Goal: Find specific page/section: Find specific page/section

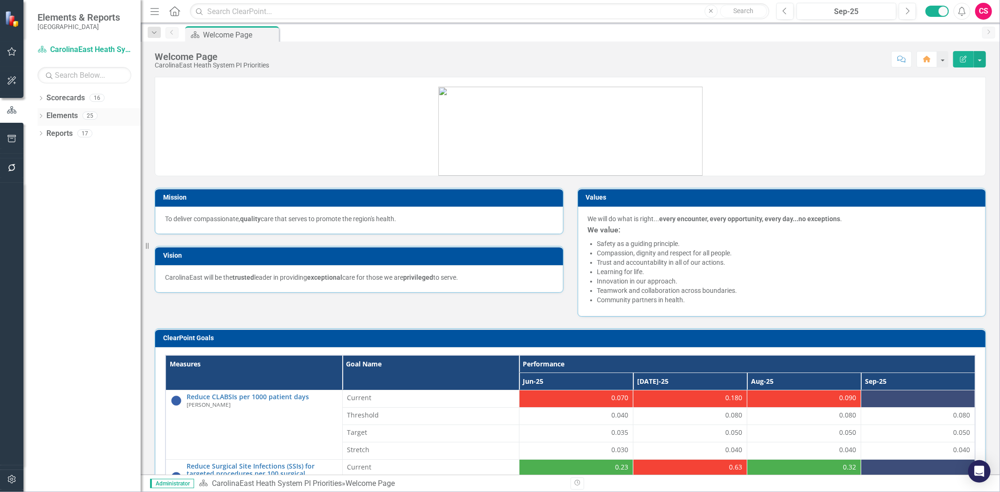
click at [56, 117] on link "Elements" at bounding box center [61, 116] width 31 height 11
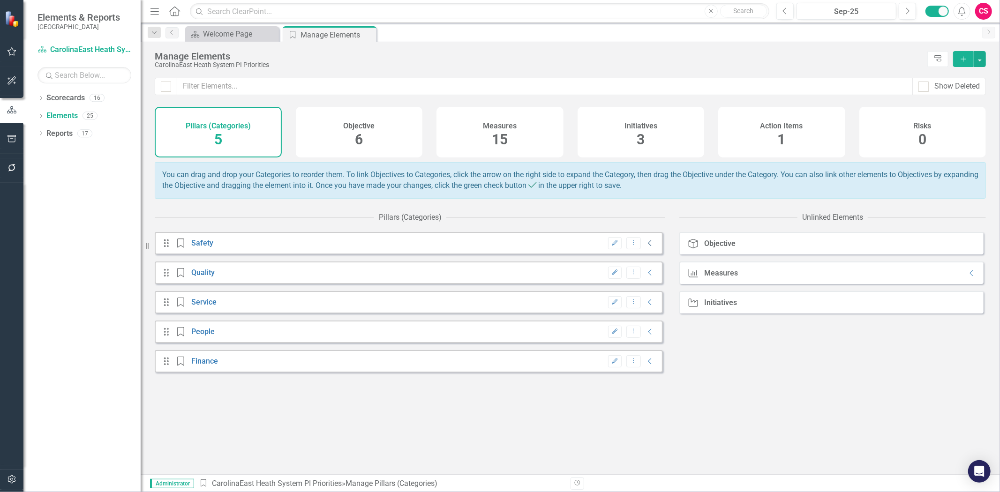
click at [646, 247] on icon "Collapse" at bounding box center [650, 244] width 9 height 8
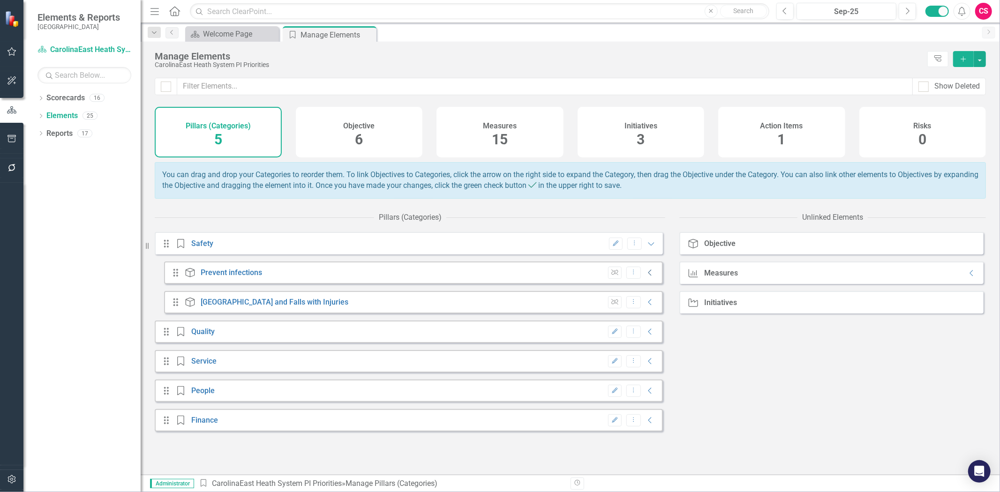
click at [646, 276] on icon "Collapse" at bounding box center [650, 273] width 9 height 8
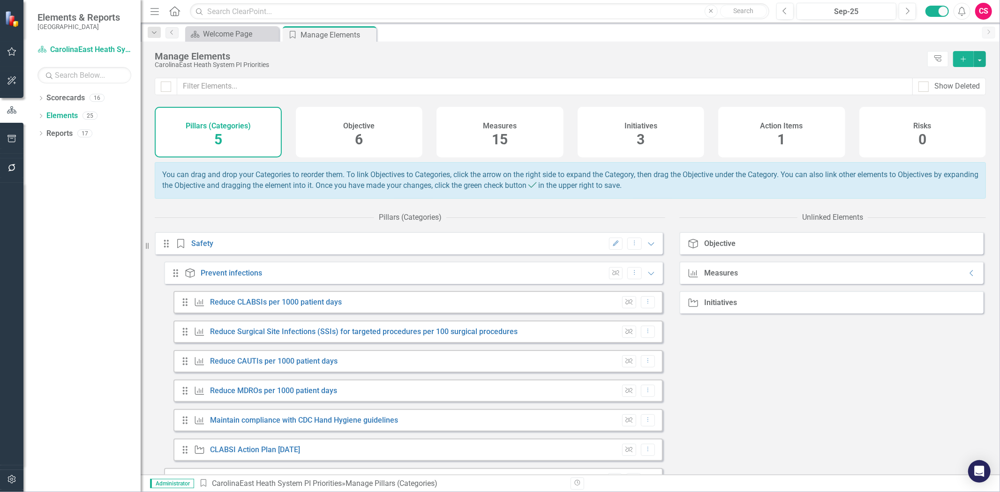
click at [646, 277] on icon "Expanded" at bounding box center [650, 274] width 9 height 8
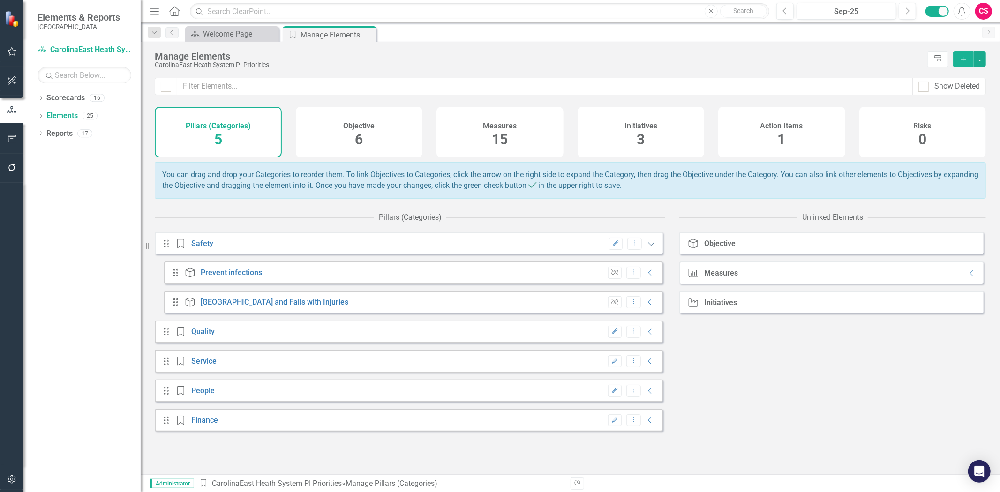
click at [646, 248] on icon "Expanded" at bounding box center [650, 244] width 9 height 8
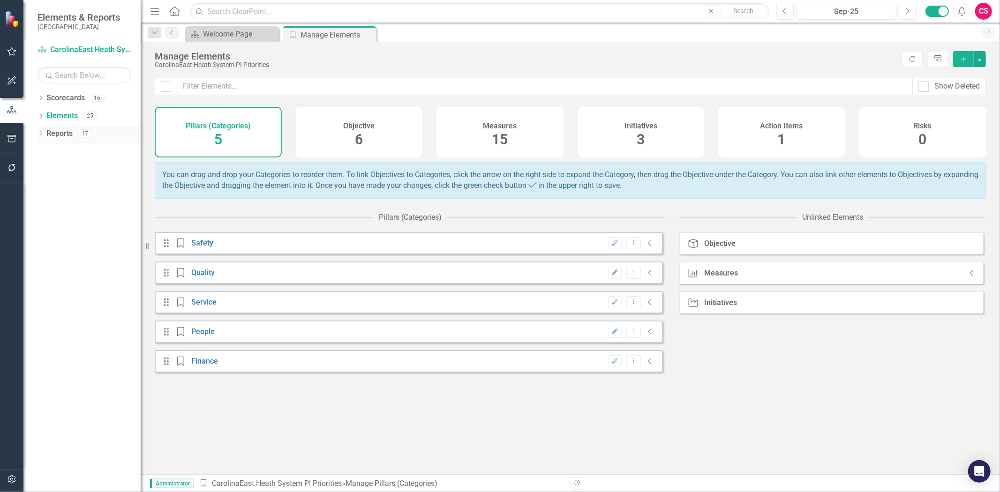
click at [88, 138] on div "Reports 17" at bounding box center [93, 135] width 94 height 18
click at [527, 123] on div "Measures 15" at bounding box center [499, 132] width 127 height 51
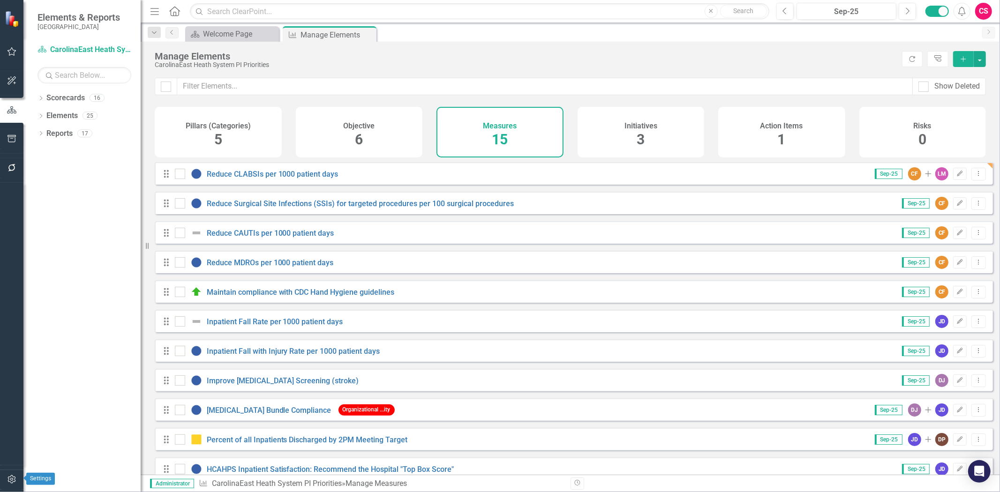
click at [13, 472] on button "button" at bounding box center [11, 480] width 21 height 20
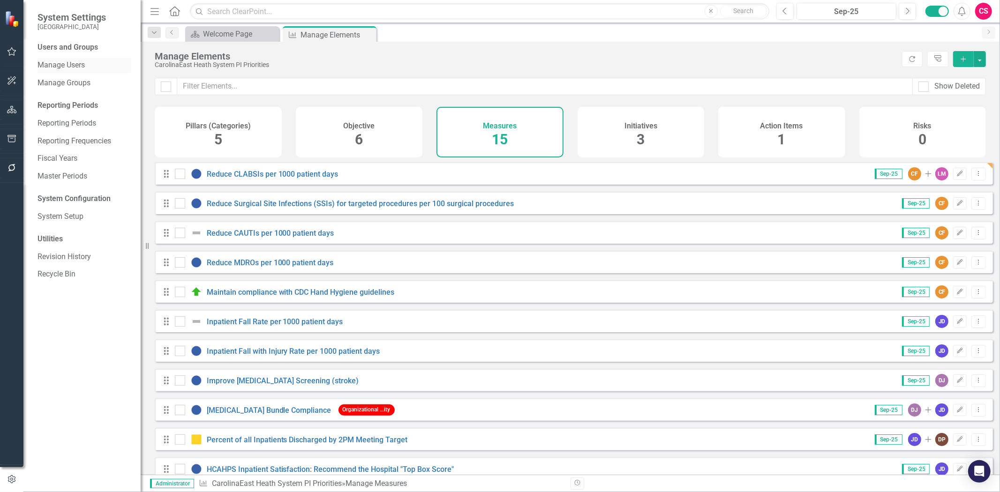
click at [68, 63] on link "Manage Users" at bounding box center [85, 65] width 94 height 11
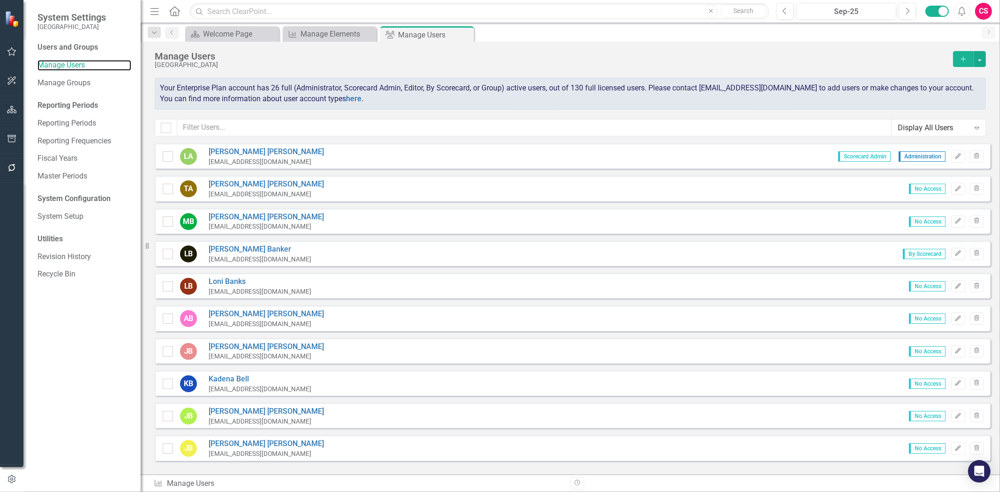
checkbox input "false"
click at [211, 125] on input "text" at bounding box center [534, 127] width 714 height 17
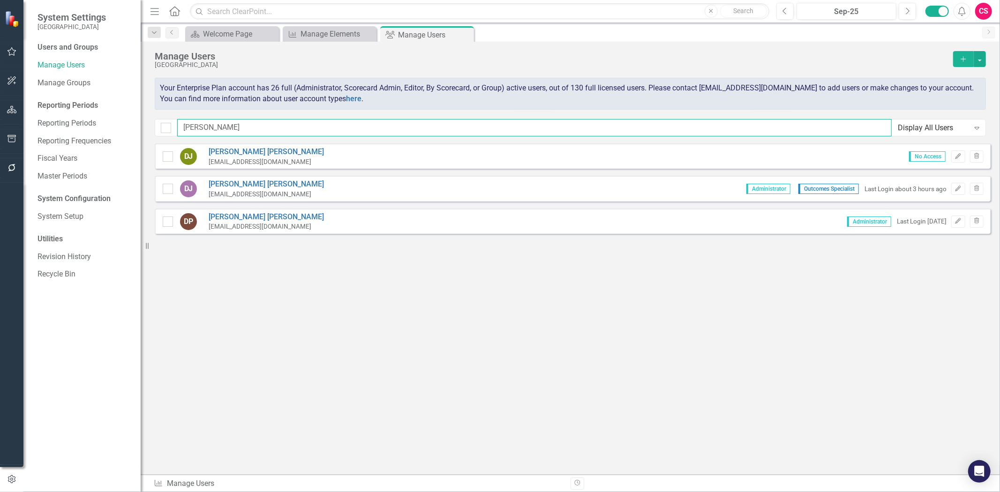
type input "dawn"
click at [7, 115] on button "button" at bounding box center [11, 110] width 21 height 20
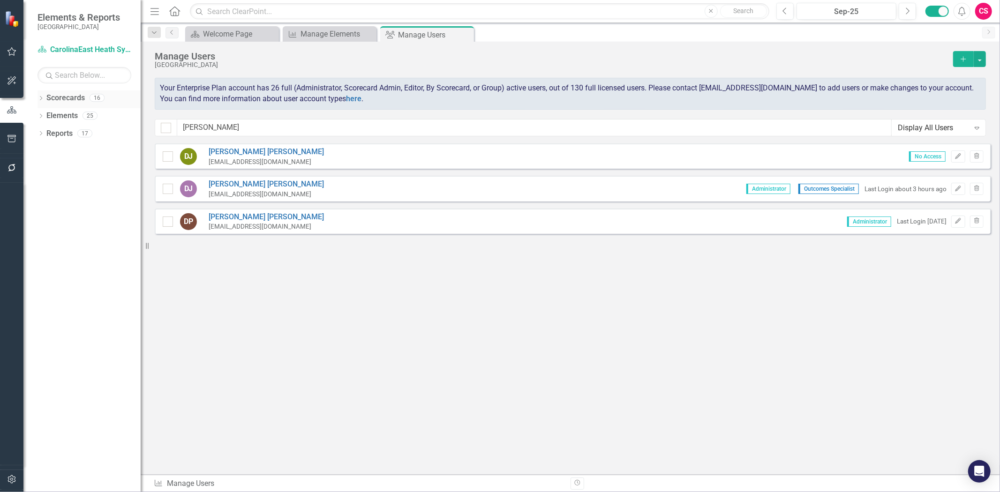
click at [73, 94] on link "Scorecards" at bounding box center [65, 98] width 38 height 11
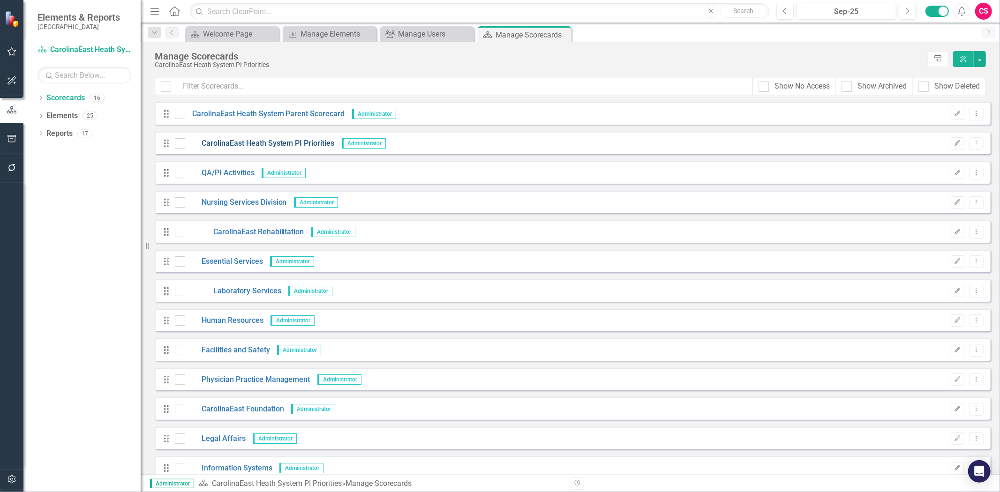
click at [233, 143] on link "CarolinaEast Heath System PI Priorities" at bounding box center [260, 143] width 150 height 11
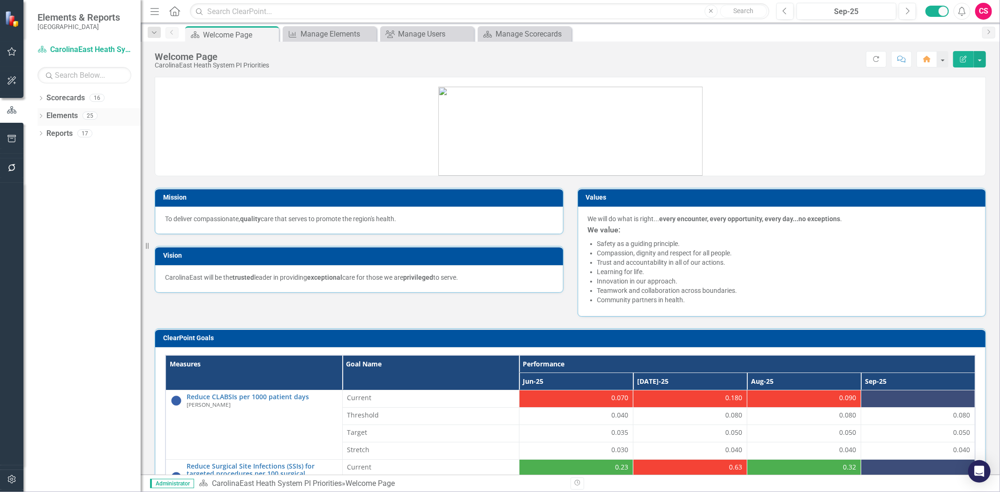
click at [68, 116] on link "Elements" at bounding box center [61, 116] width 31 height 11
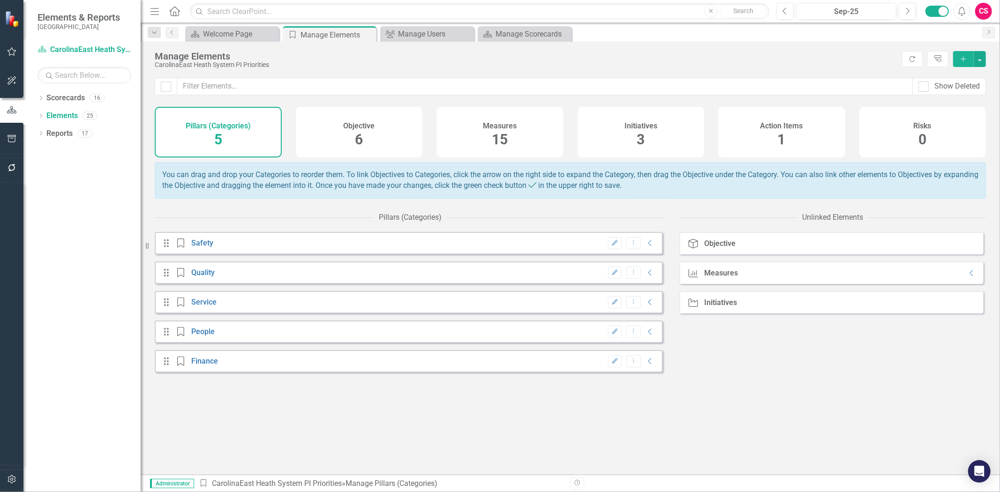
drag, startPoint x: 335, startPoint y: 141, endPoint x: 341, endPoint y: 143, distance: 7.0
click at [341, 143] on div "Objective 6" at bounding box center [359, 132] width 127 height 51
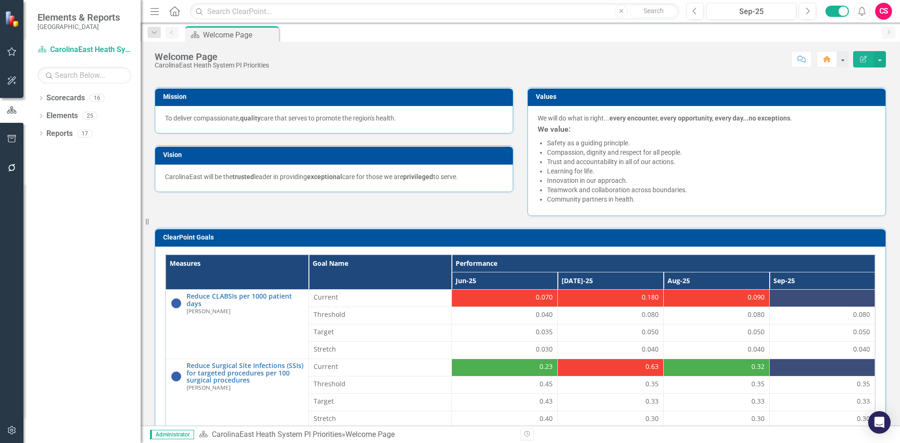
scroll to position [70, 0]
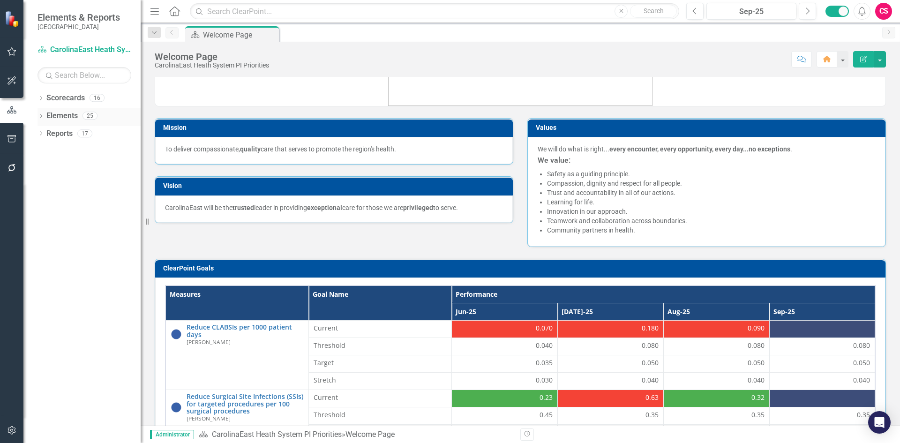
click at [67, 113] on link "Elements" at bounding box center [61, 116] width 31 height 11
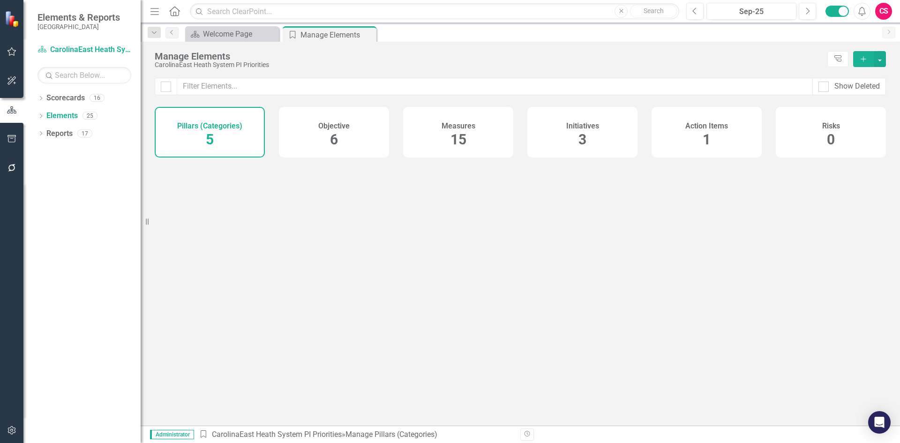
click at [561, 135] on div "Initiatives 3" at bounding box center [582, 132] width 110 height 51
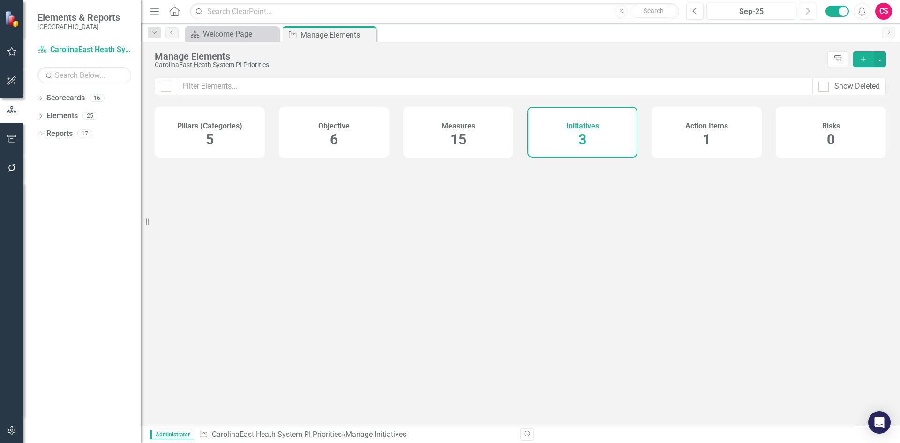
click at [483, 123] on div "Measures 15" at bounding box center [458, 132] width 110 height 51
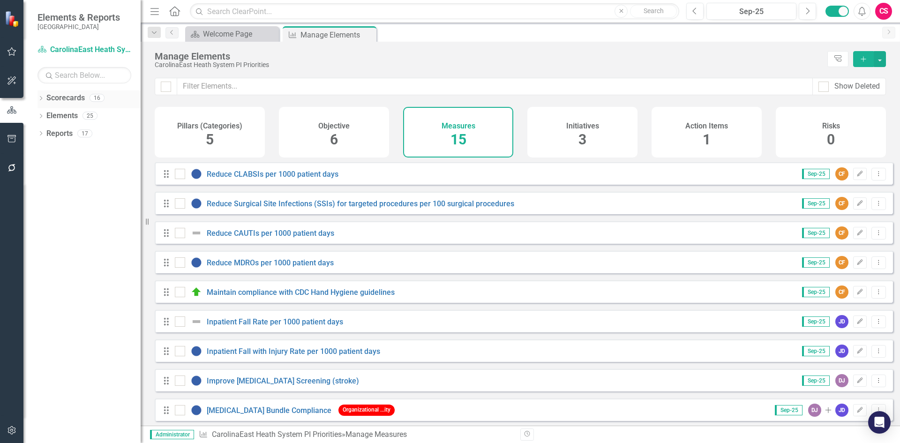
click at [75, 99] on link "Scorecards" at bounding box center [65, 98] width 38 height 11
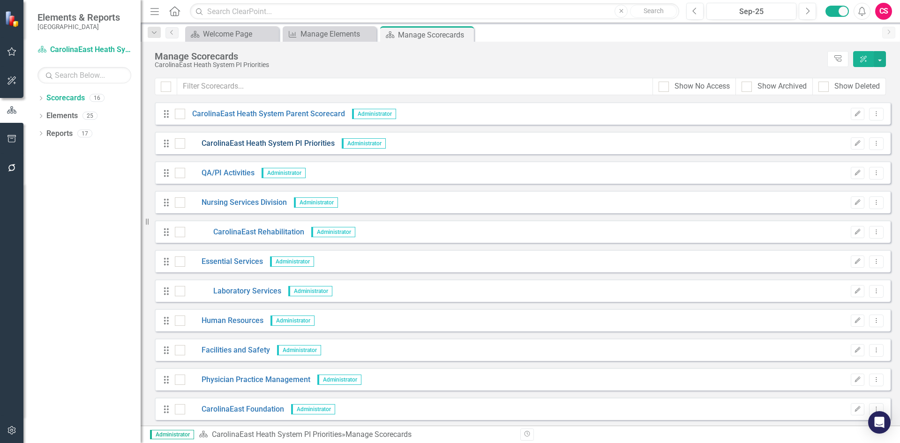
click at [234, 139] on link "CarolinaEast Heath System PI Priorities" at bounding box center [260, 143] width 150 height 11
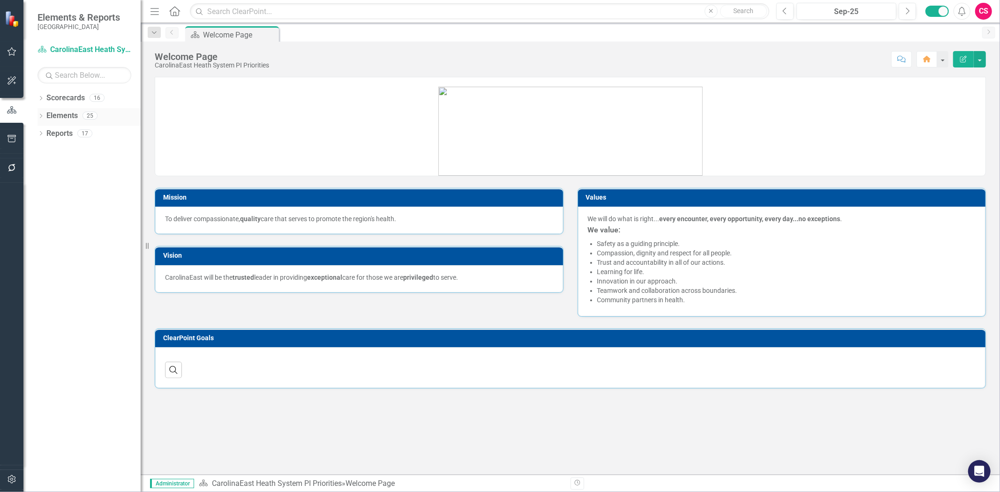
click at [59, 115] on link "Elements" at bounding box center [61, 116] width 31 height 11
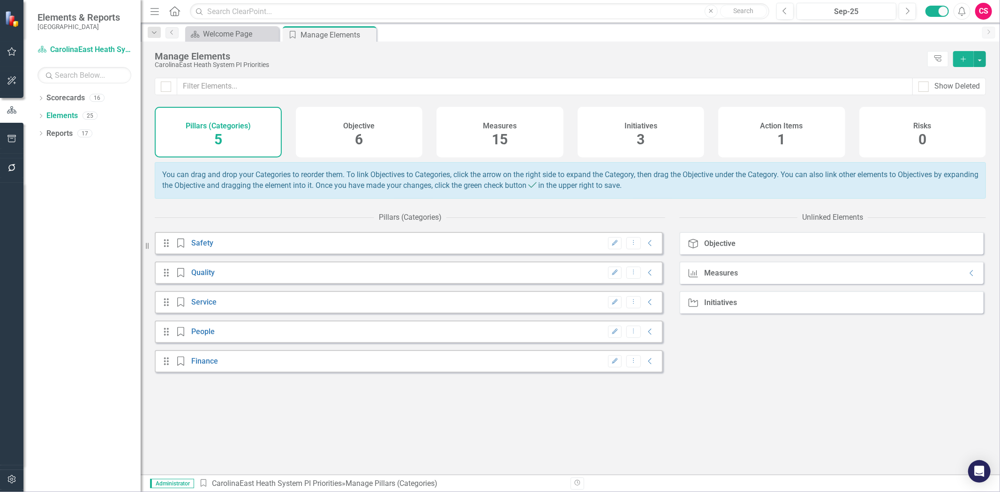
click at [488, 142] on div "Measures 15" at bounding box center [499, 132] width 127 height 51
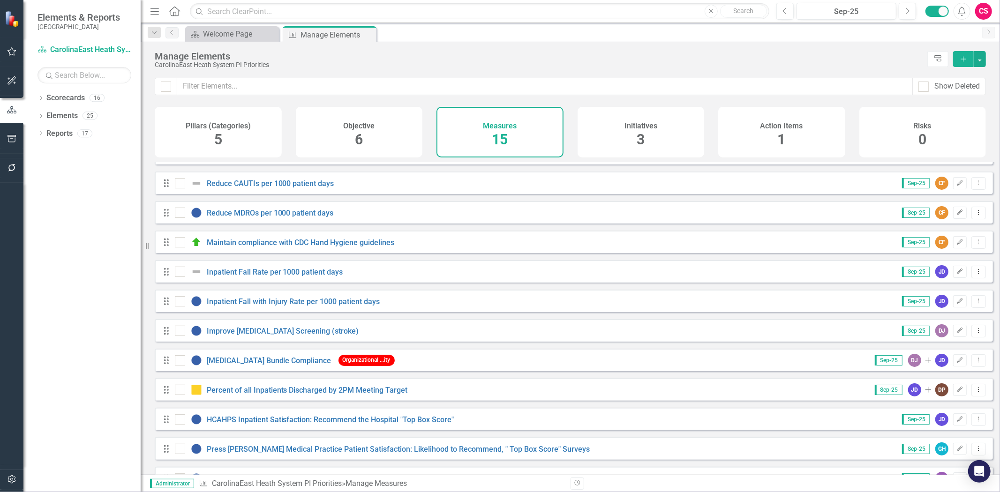
scroll to position [137, 0]
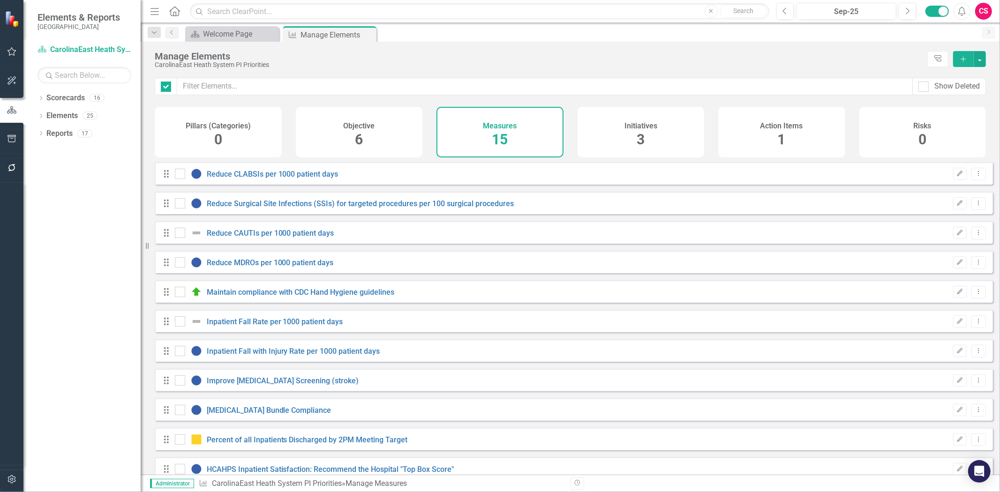
checkbox input "false"
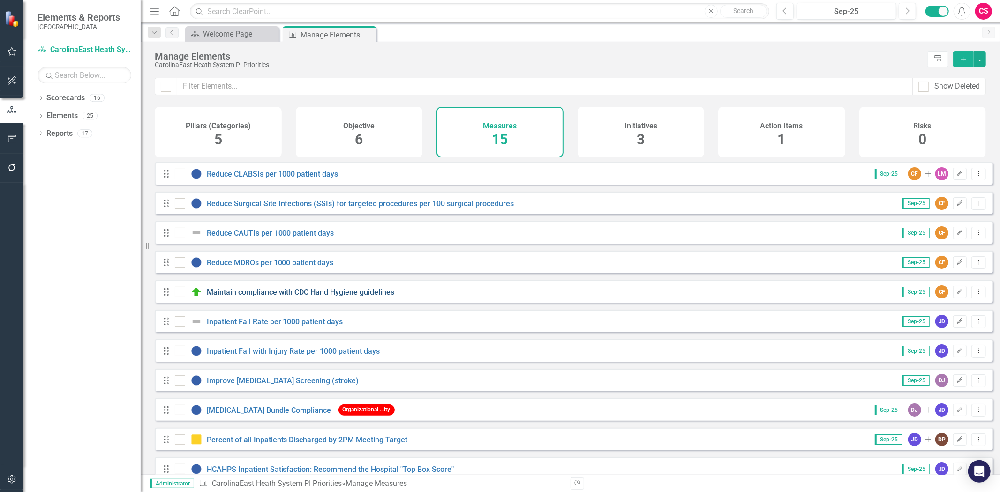
click at [260, 297] on link "Maintain compliance with CDC Hand Hygiene guidelines" at bounding box center [301, 292] width 188 height 9
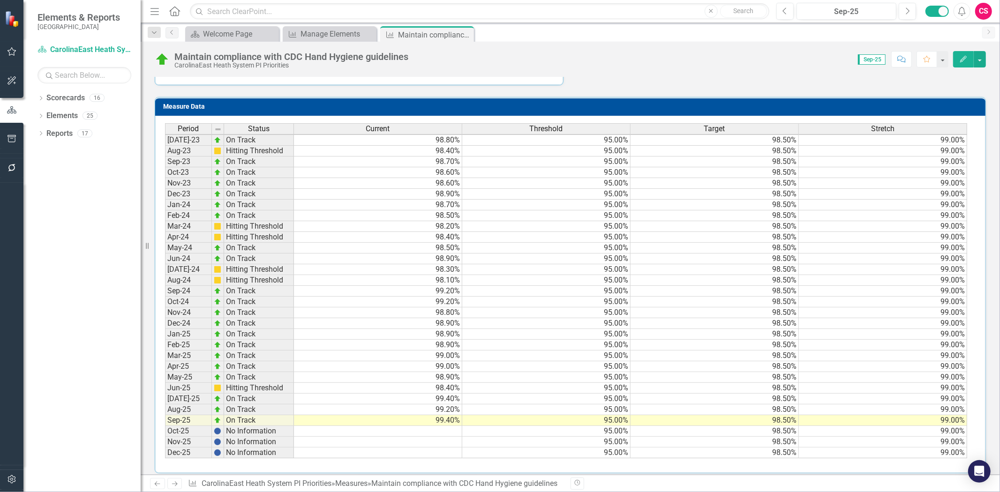
scroll to position [331, 0]
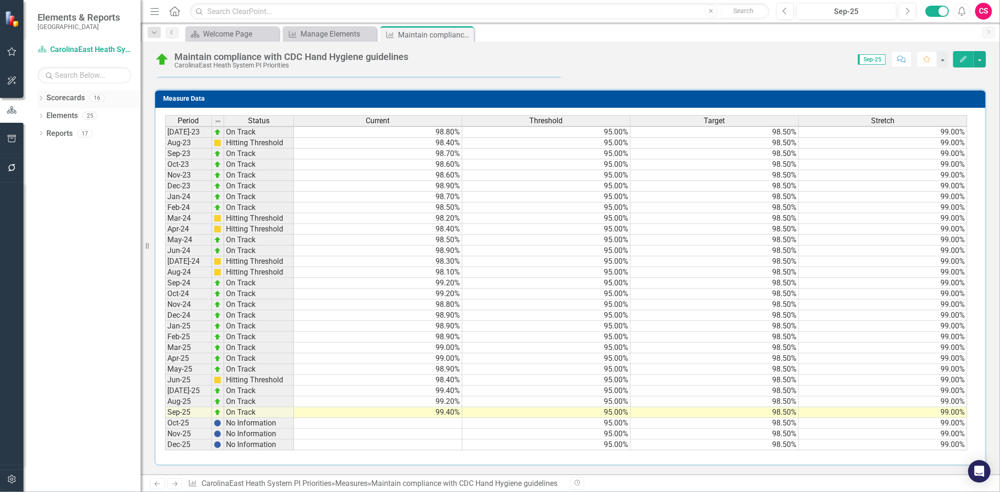
drag, startPoint x: 67, startPoint y: 91, endPoint x: 66, endPoint y: 97, distance: 6.2
click at [67, 95] on div "Scorecards" at bounding box center [65, 97] width 38 height 15
click at [66, 97] on link "Scorecards" at bounding box center [65, 98] width 38 height 11
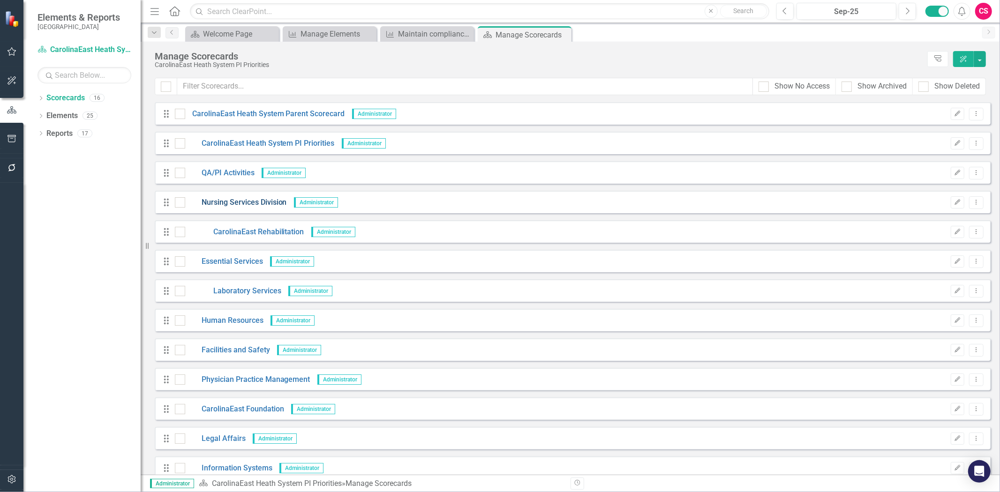
click at [244, 200] on link "Nursing Services Division" at bounding box center [236, 202] width 102 height 11
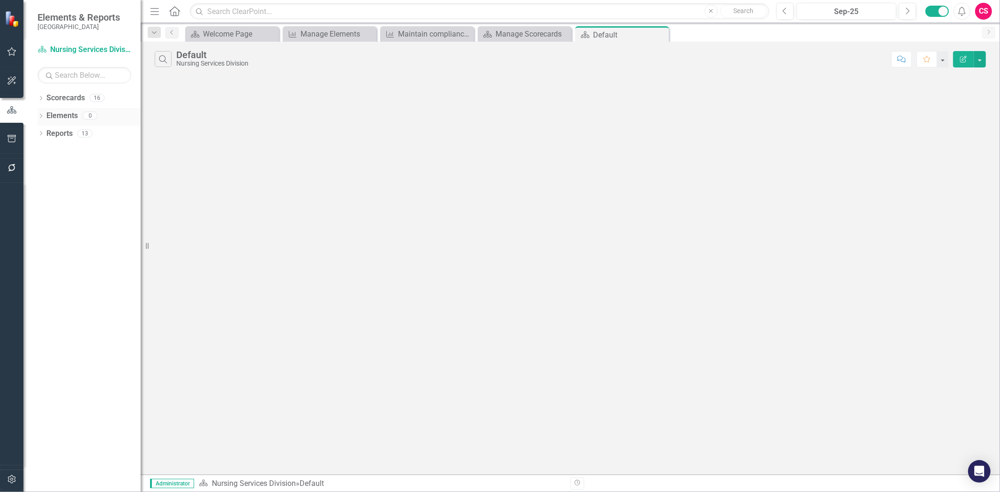
click at [73, 116] on link "Elements" at bounding box center [61, 116] width 31 height 11
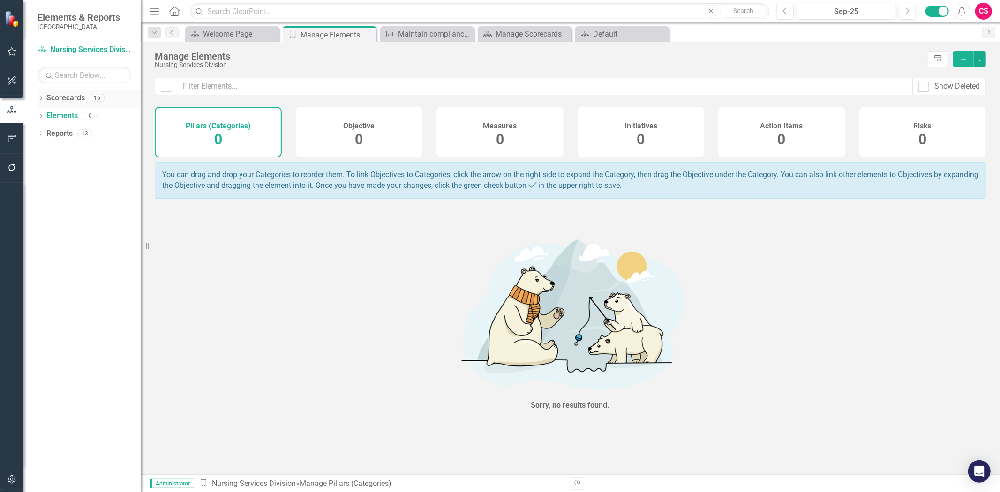
click at [73, 96] on link "Scorecards" at bounding box center [65, 98] width 38 height 11
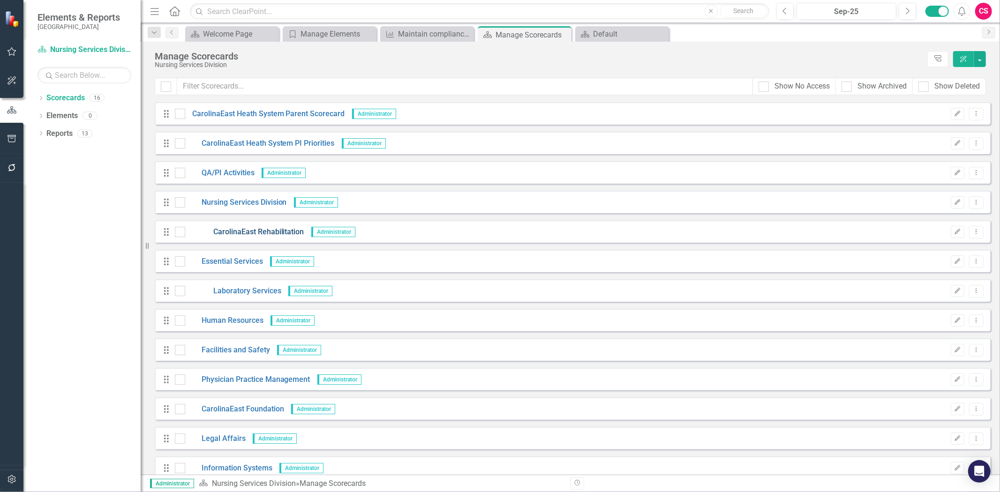
click at [240, 236] on link "CarolinaEast Rehabilitation" at bounding box center [244, 232] width 119 height 11
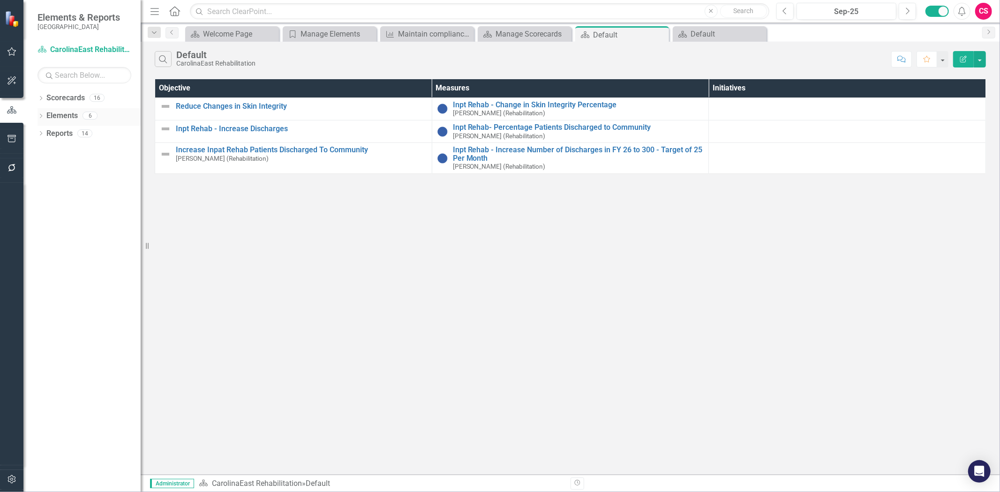
click at [75, 108] on div "Elements" at bounding box center [61, 115] width 31 height 15
click at [68, 101] on link "Scorecards" at bounding box center [65, 98] width 38 height 11
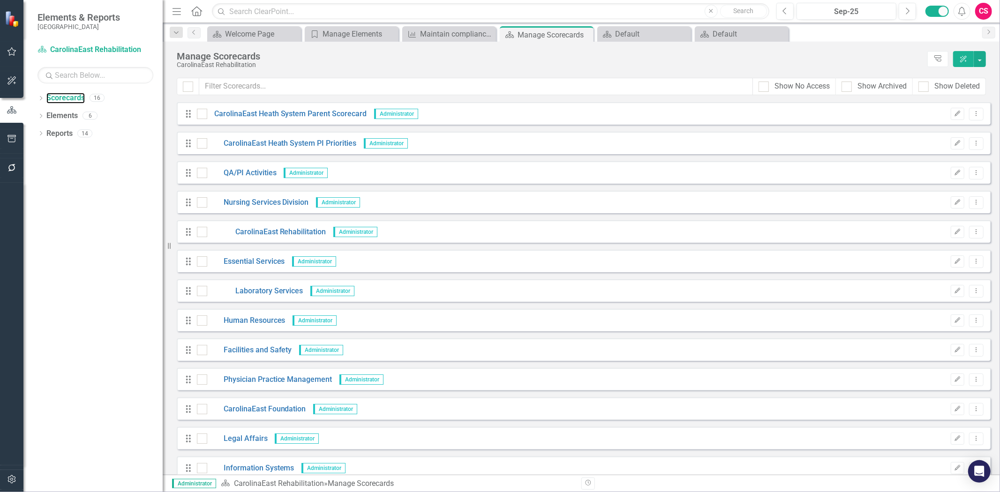
drag, startPoint x: 147, startPoint y: 246, endPoint x: 163, endPoint y: 247, distance: 16.0
click at [163, 247] on div "Resize" at bounding box center [167, 246] width 8 height 492
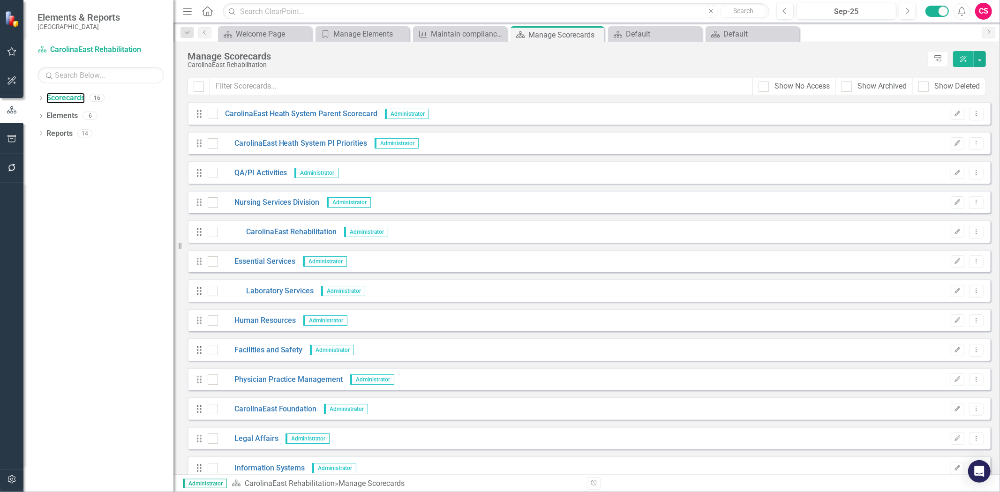
drag, startPoint x: 169, startPoint y: 247, endPoint x: 173, endPoint y: 248, distance: 5.0
click at [173, 248] on div "Resize" at bounding box center [177, 246] width 8 height 492
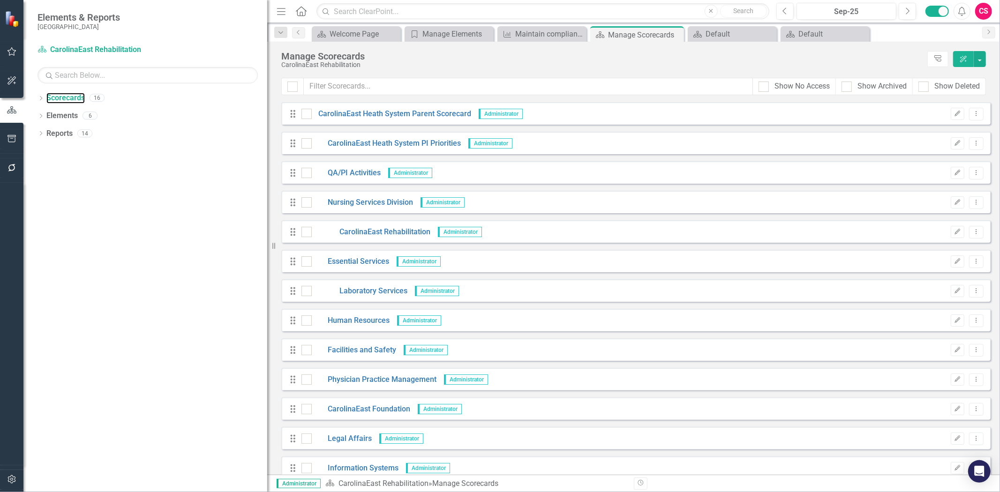
drag, startPoint x: 180, startPoint y: 246, endPoint x: 31, endPoint y: 189, distance: 159.1
click at [267, 180] on div "Resize" at bounding box center [271, 246] width 8 height 492
